Goal: Transaction & Acquisition: Obtain resource

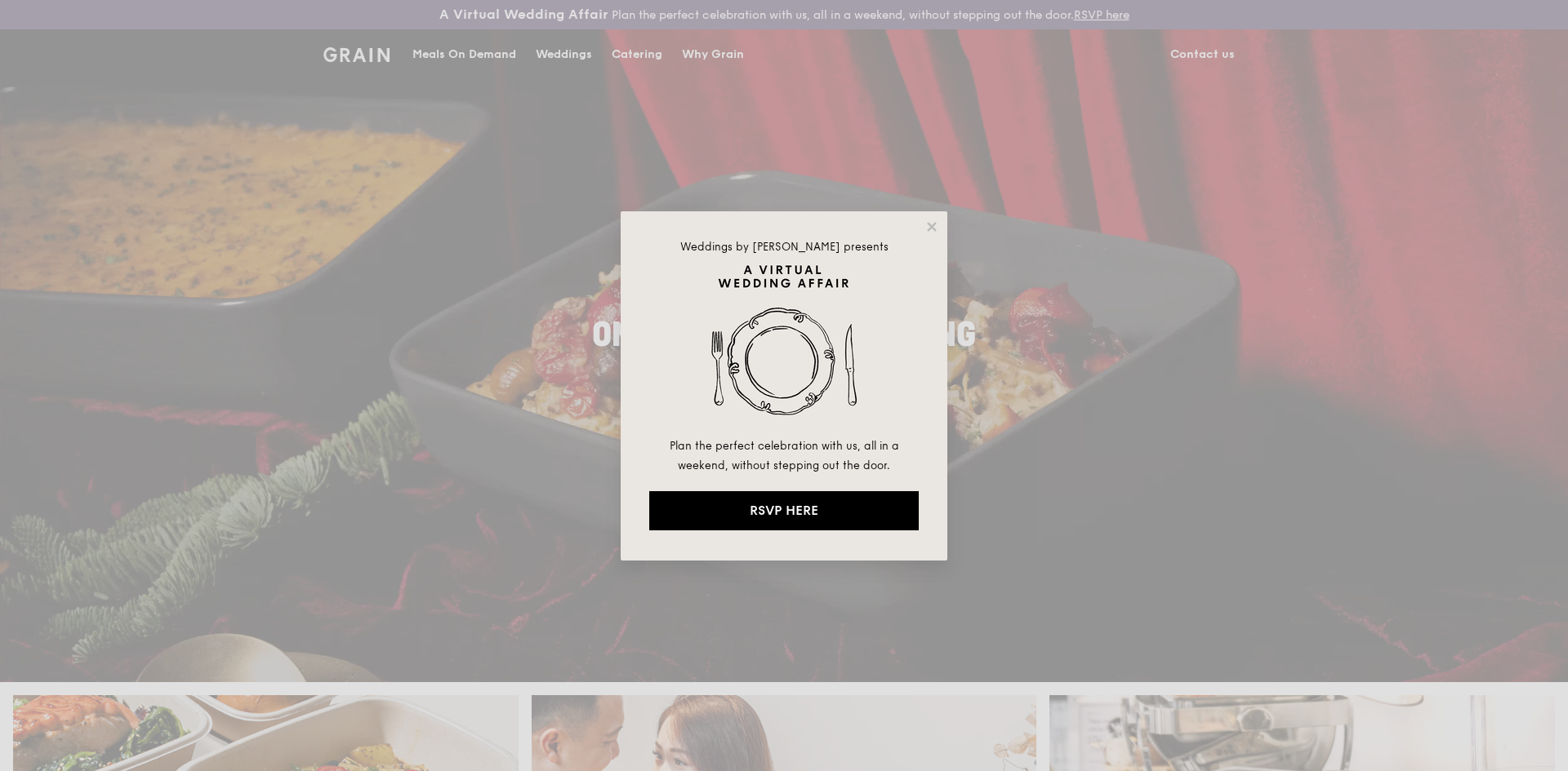
click at [929, 235] on div "Weddings by Grain presents Plan the perfect celebration with us, all in a weeke…" at bounding box center [784, 386] width 326 height 349
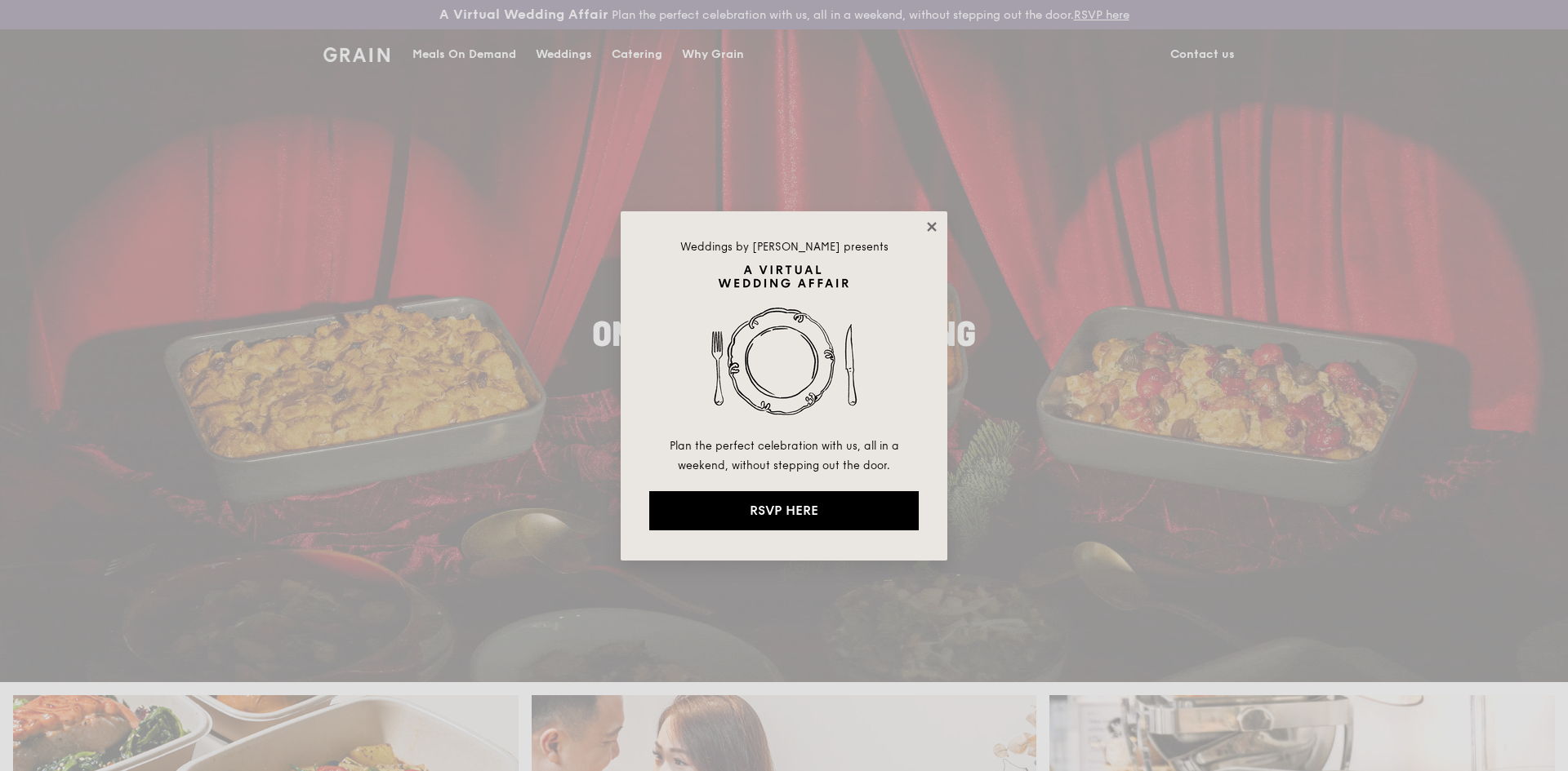
click at [930, 231] on icon at bounding box center [932, 227] width 15 height 15
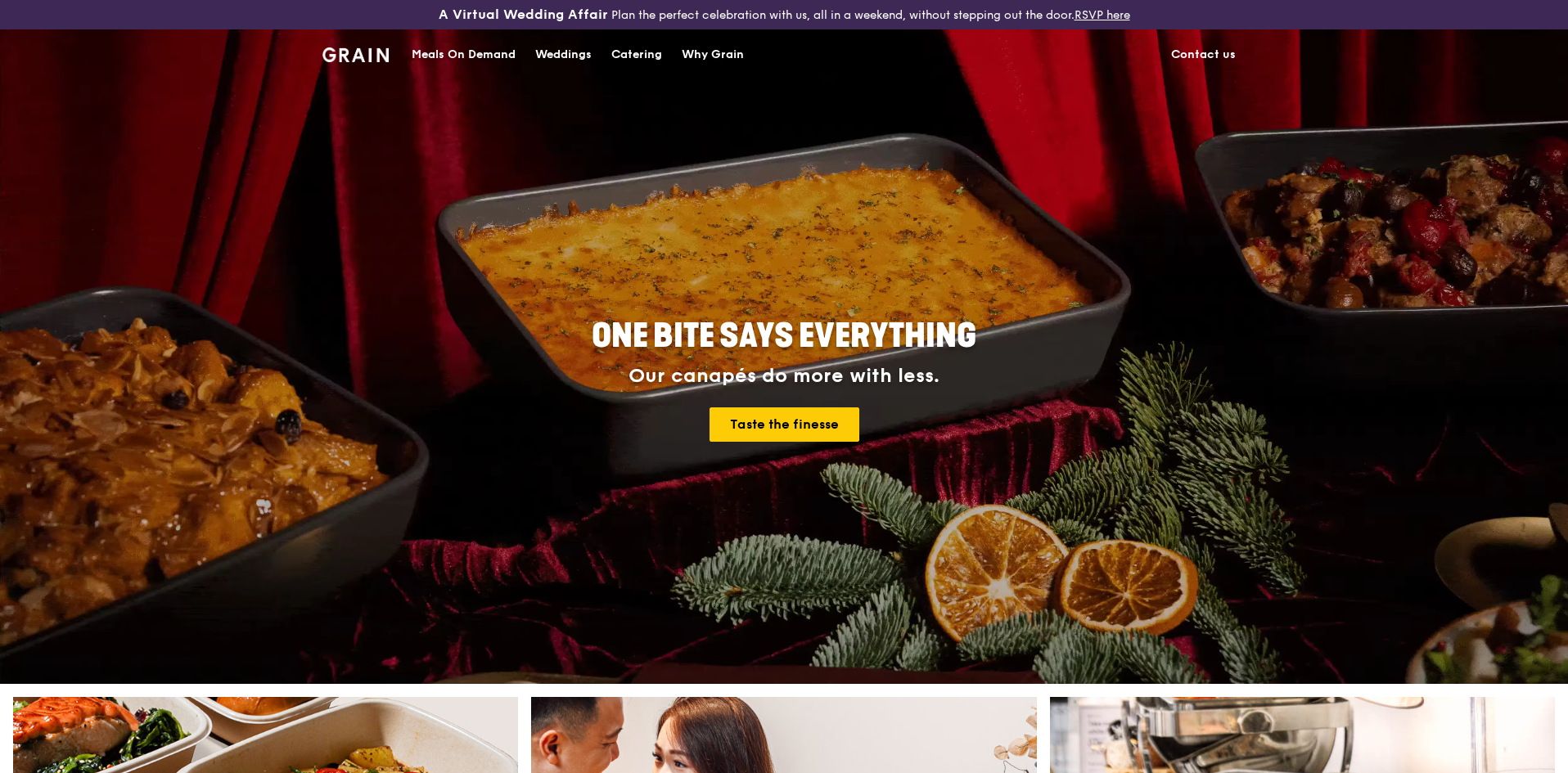
click at [647, 55] on div "Catering" at bounding box center [636, 55] width 50 height 49
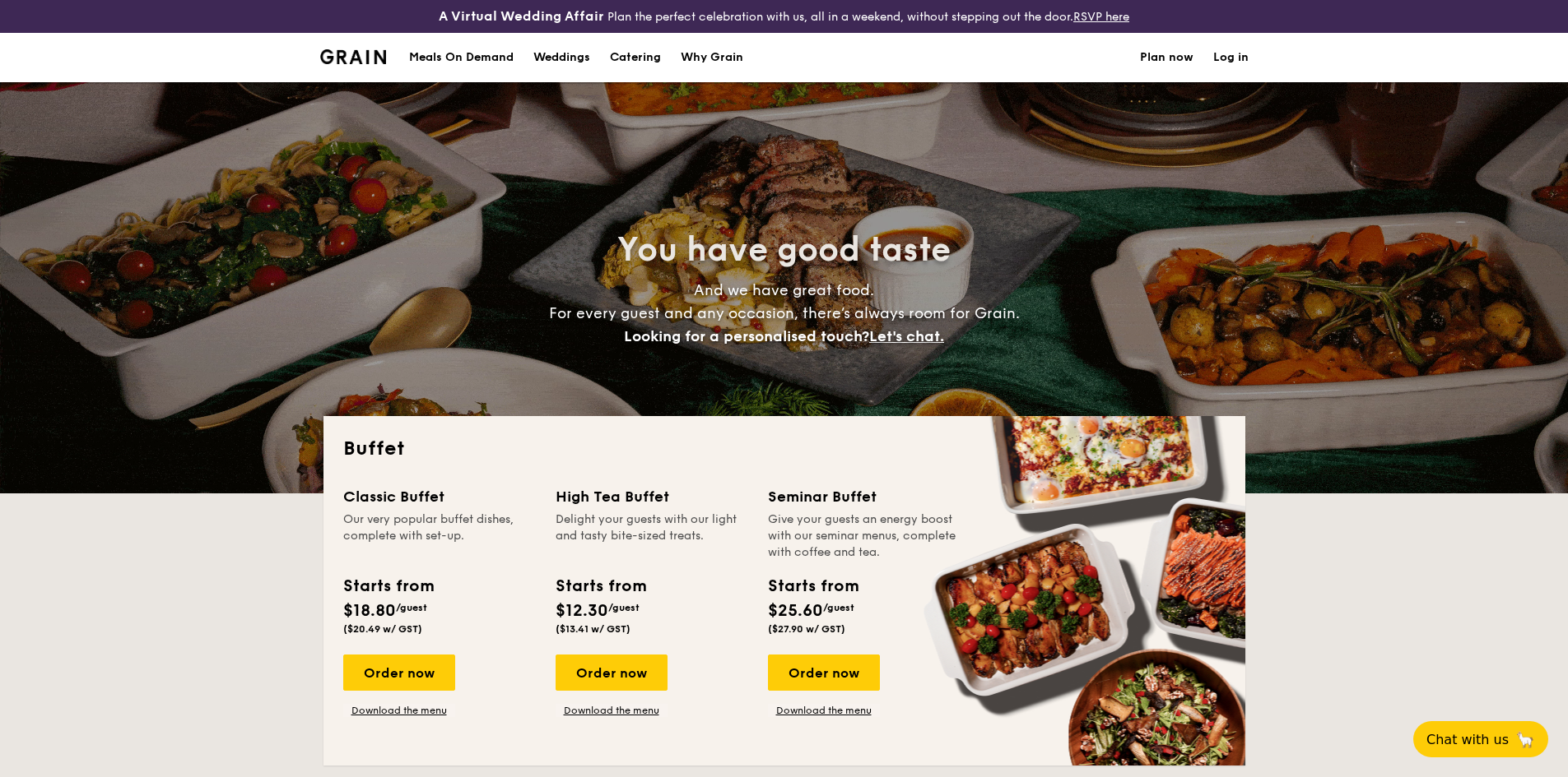
select select
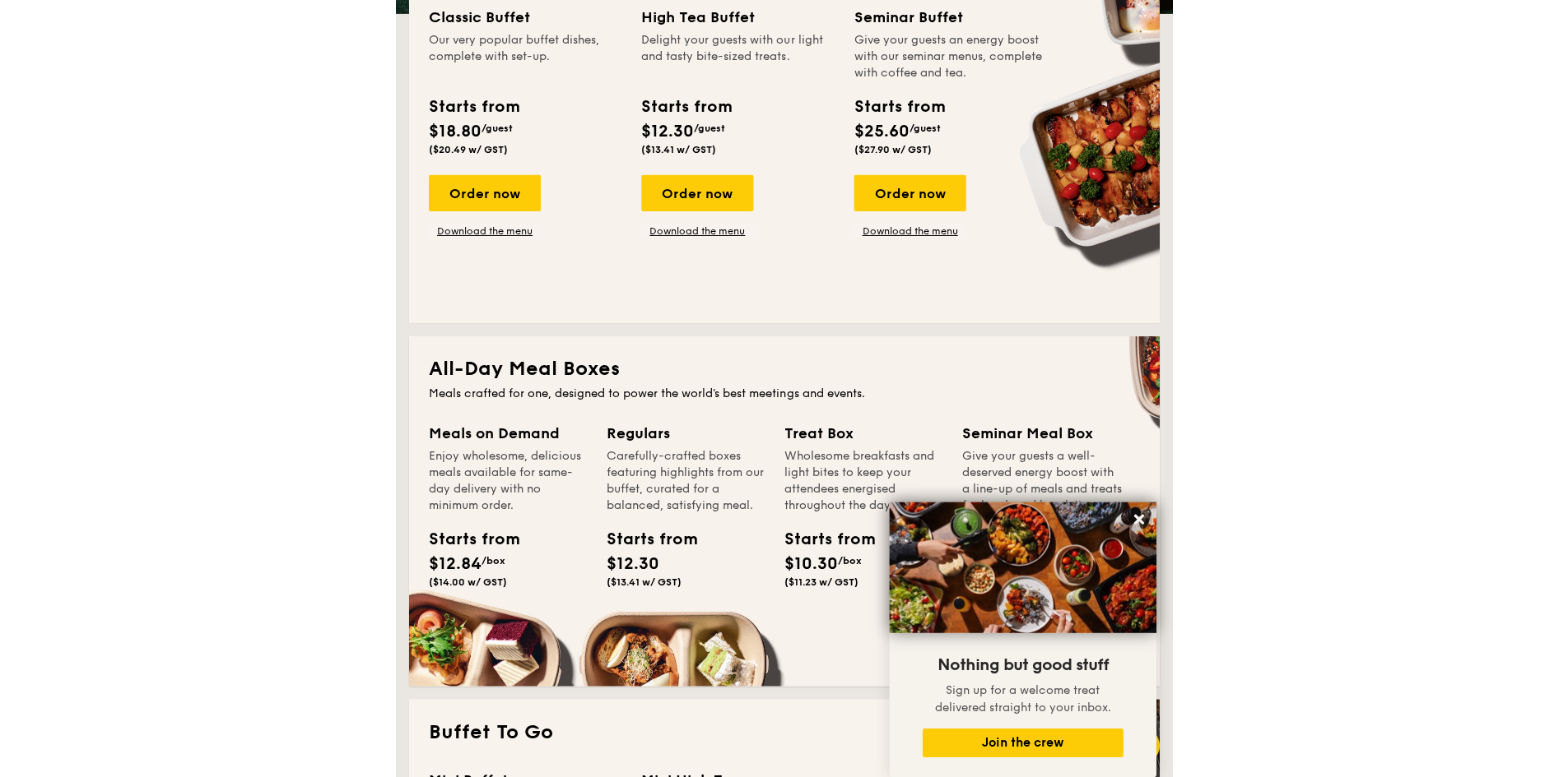
scroll to position [411, 0]
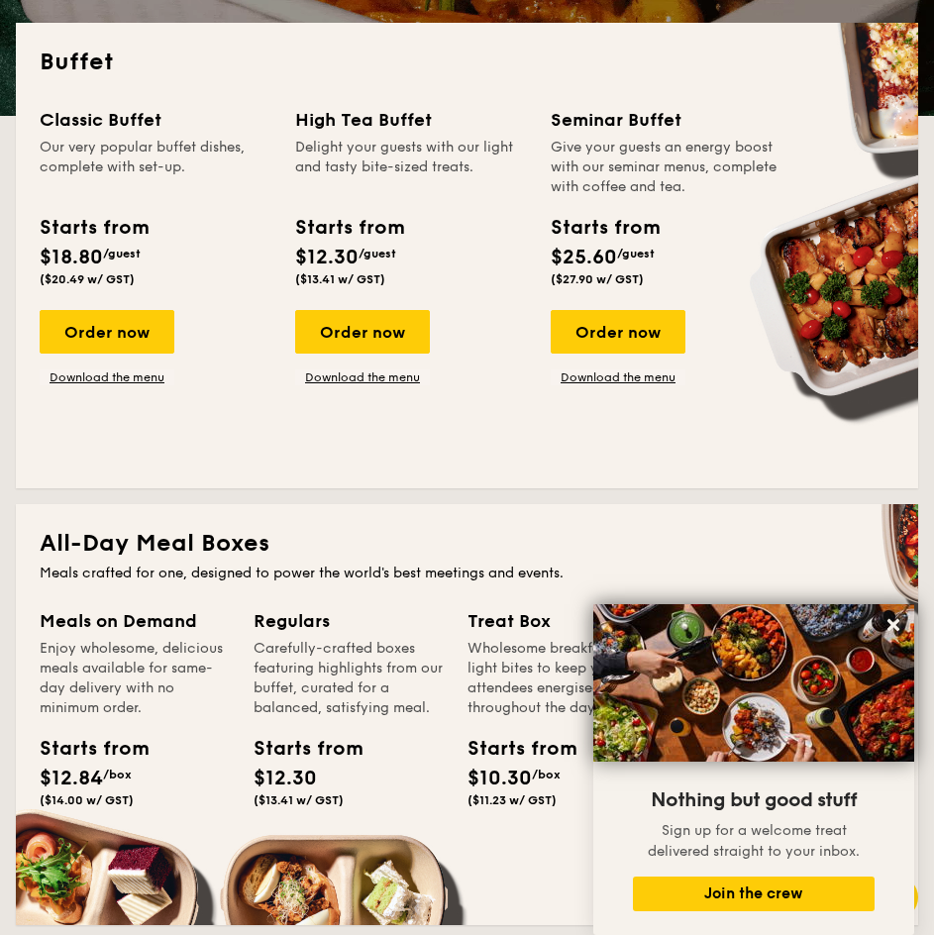
drag, startPoint x: 134, startPoint y: 376, endPoint x: 134, endPoint y: 363, distance: 12.9
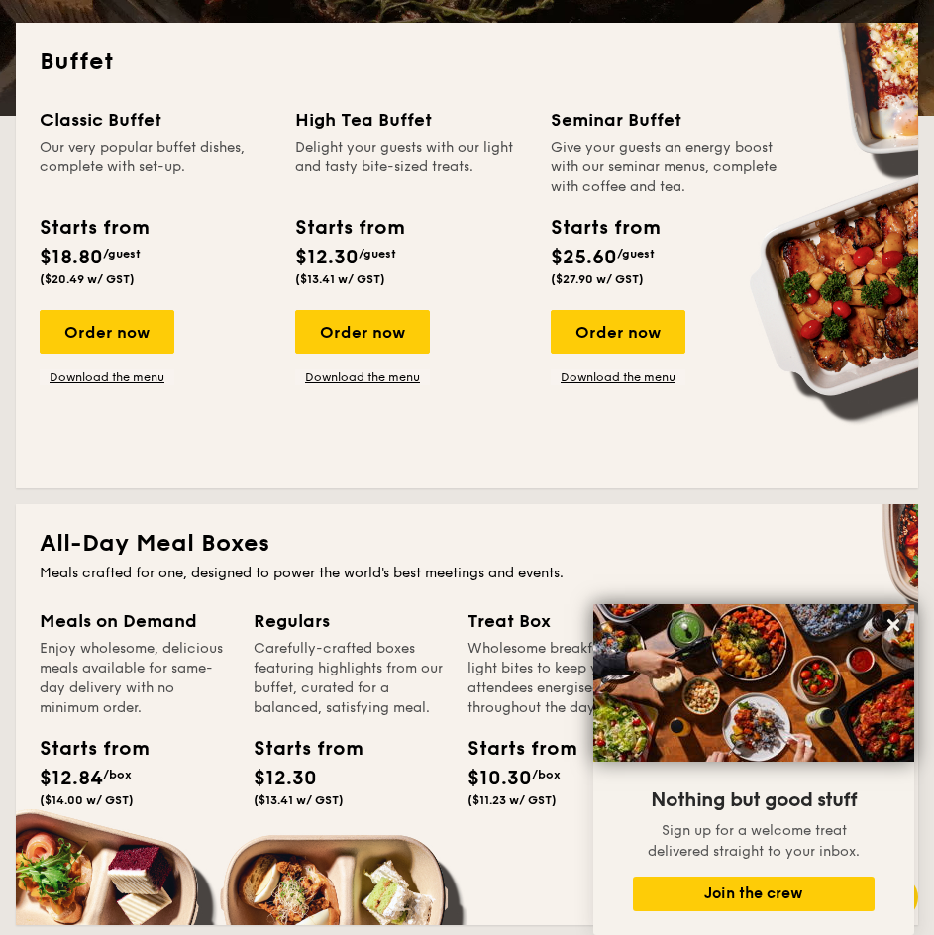
click at [134, 376] on link "Download the menu" at bounding box center [107, 378] width 135 height 16
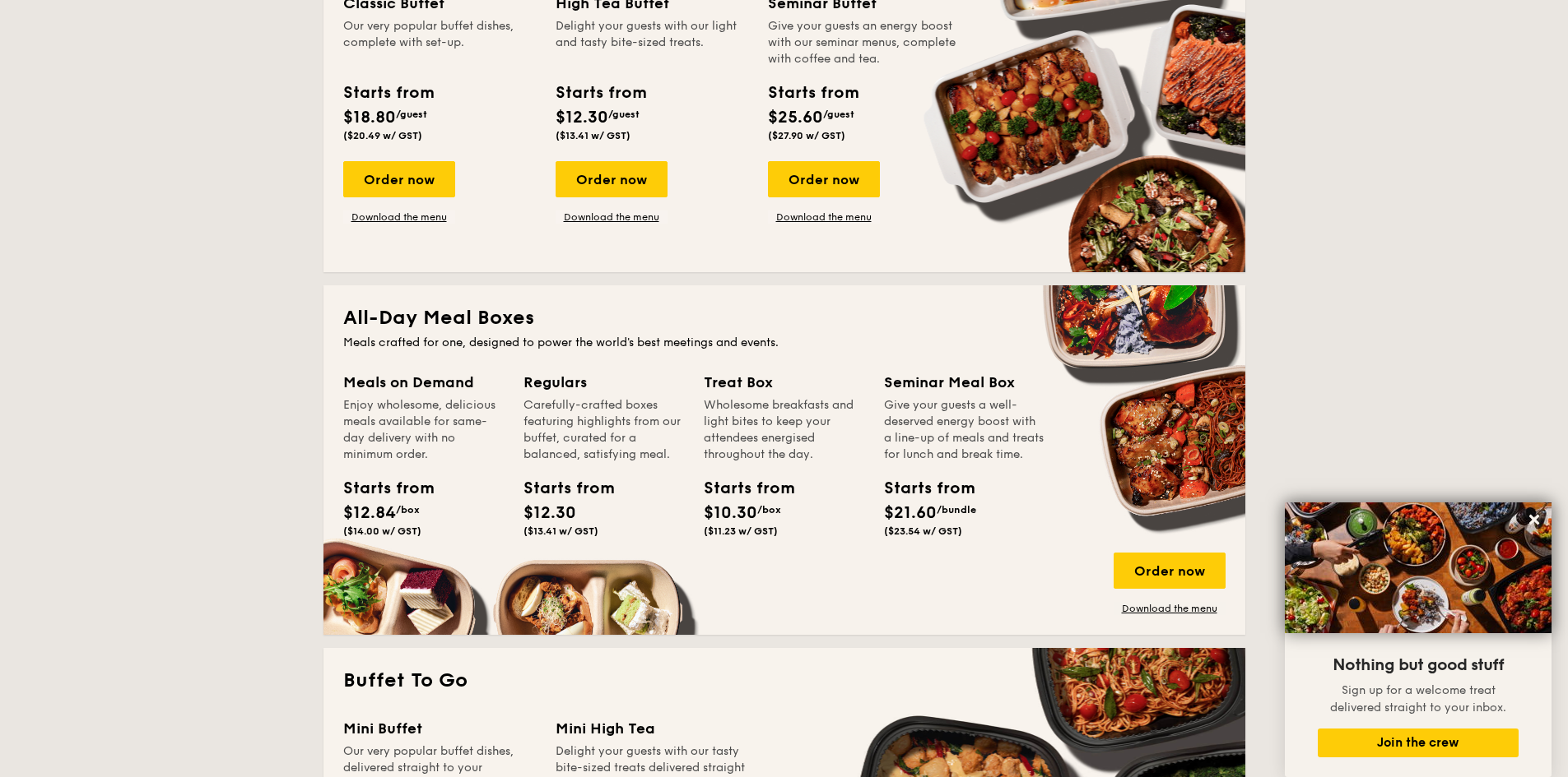
scroll to position [247, 0]
